Goal: Unclear

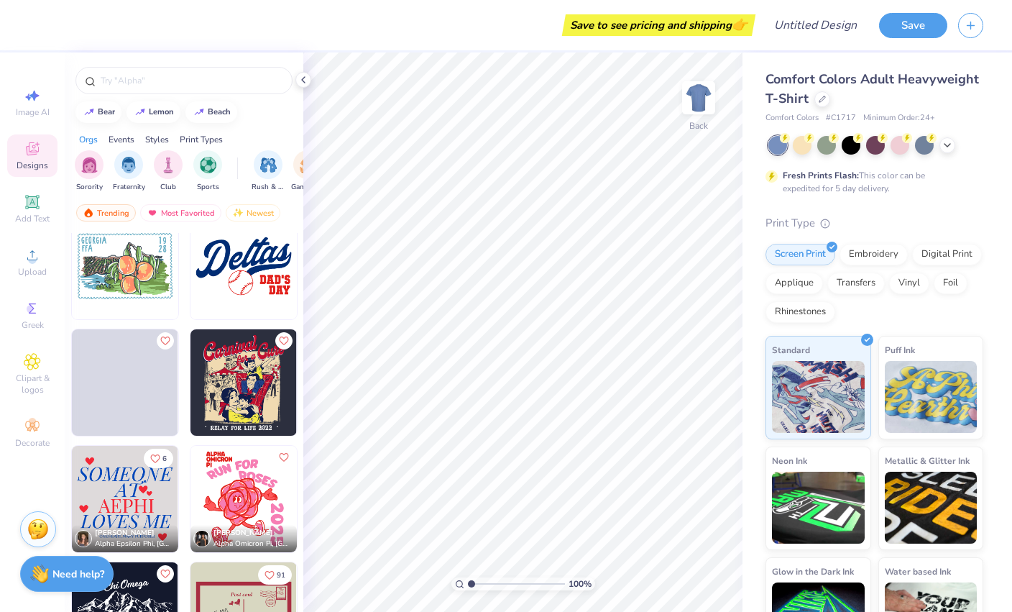
scroll to position [5869, 0]
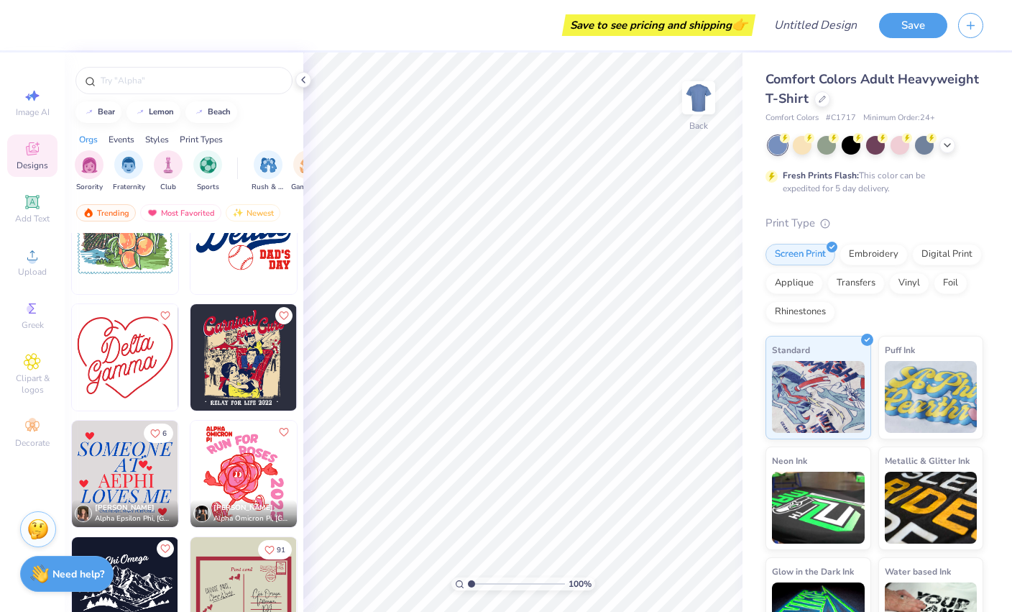
click at [134, 377] on img at bounding box center [125, 357] width 106 height 106
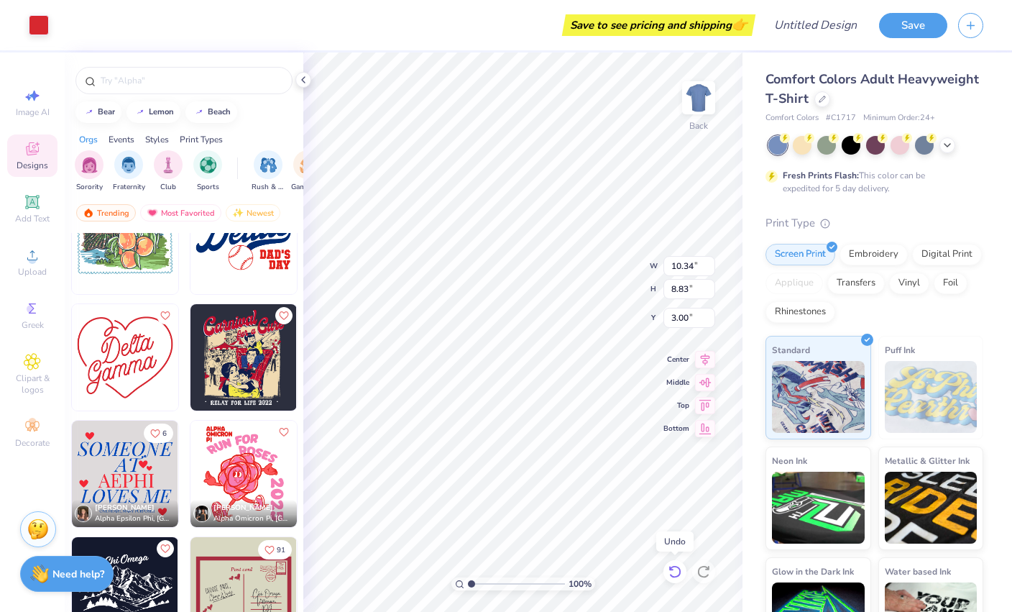
click at [676, 571] on icon at bounding box center [675, 571] width 14 height 14
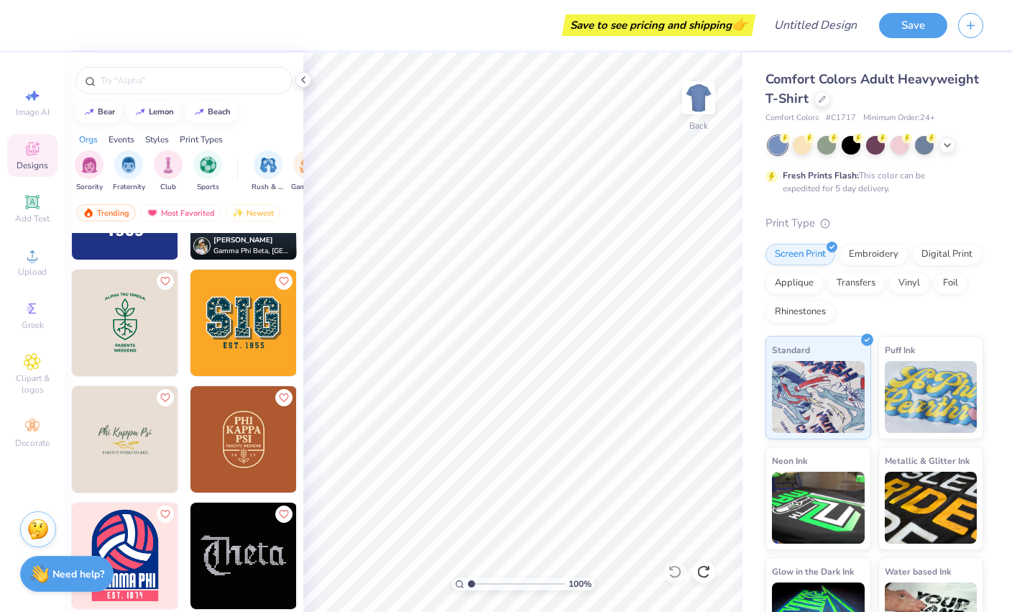
scroll to position [7651, 0]
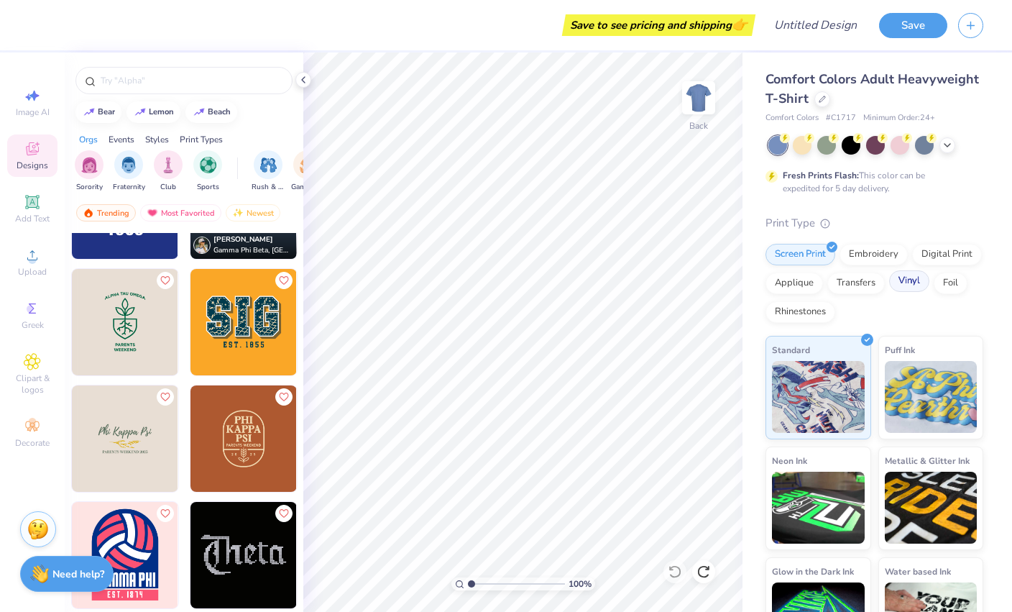
click at [908, 287] on div "Vinyl" at bounding box center [909, 281] width 40 height 22
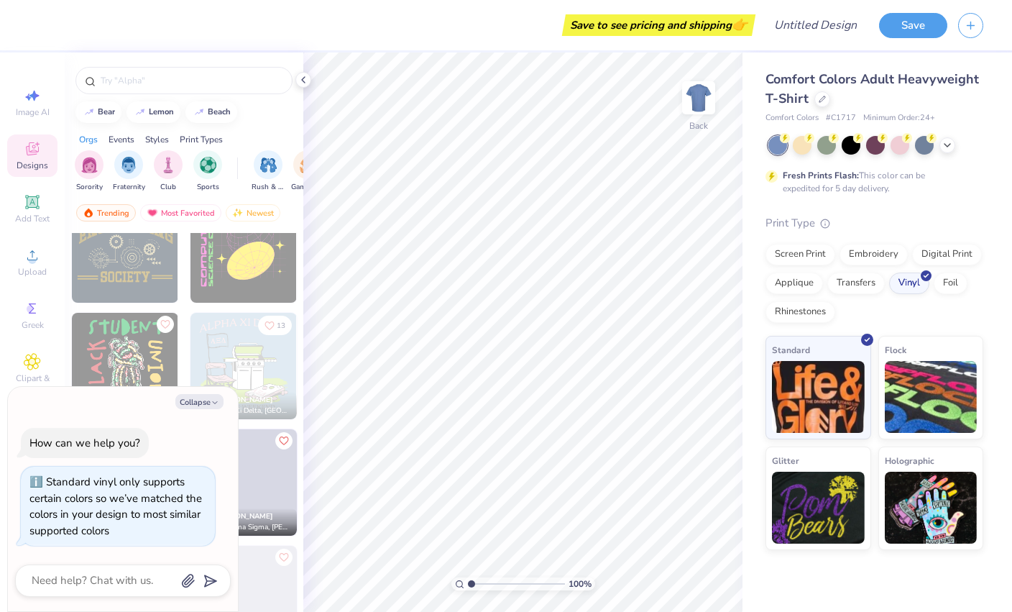
scroll to position [9009, 0]
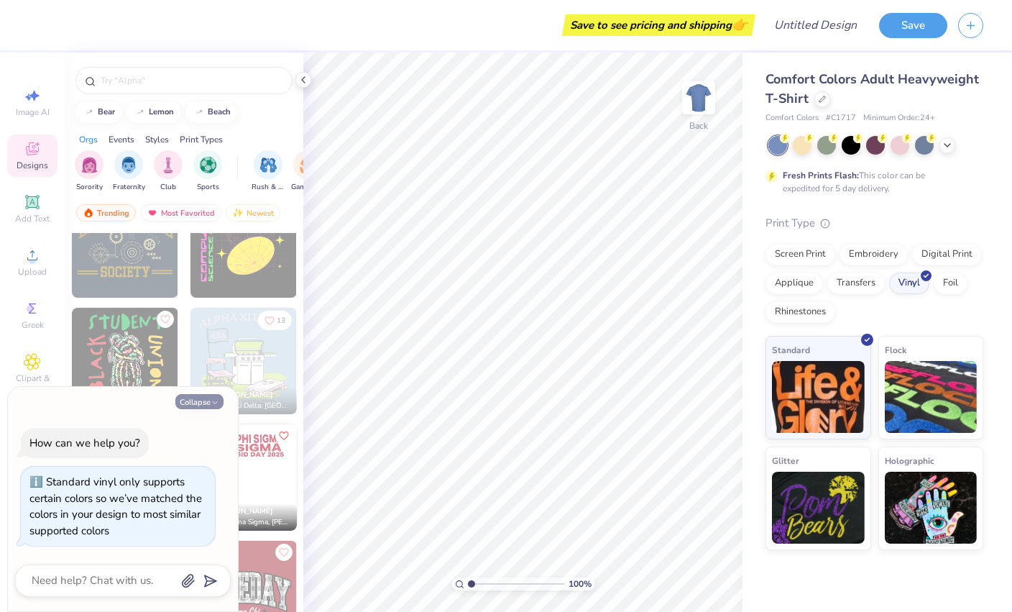
click at [203, 407] on button "Collapse" at bounding box center [199, 401] width 48 height 15
type textarea "x"
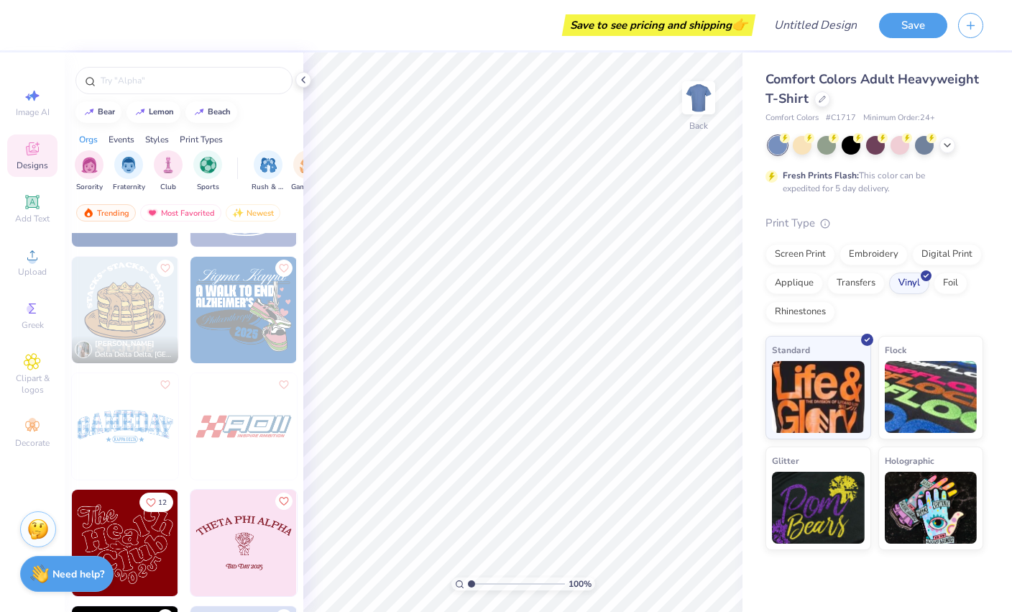
scroll to position [20939, 0]
